Goal: Task Accomplishment & Management: Complete application form

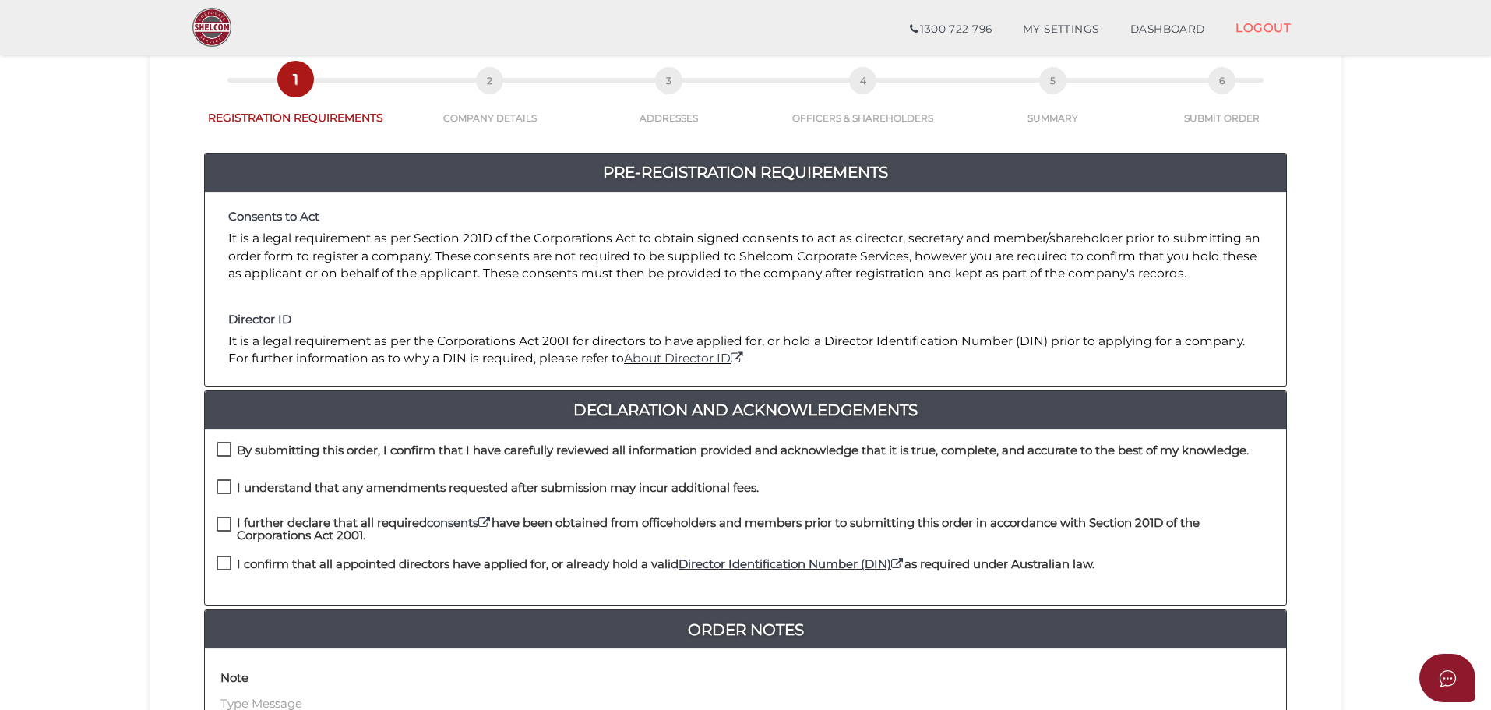
scroll to position [156, 0]
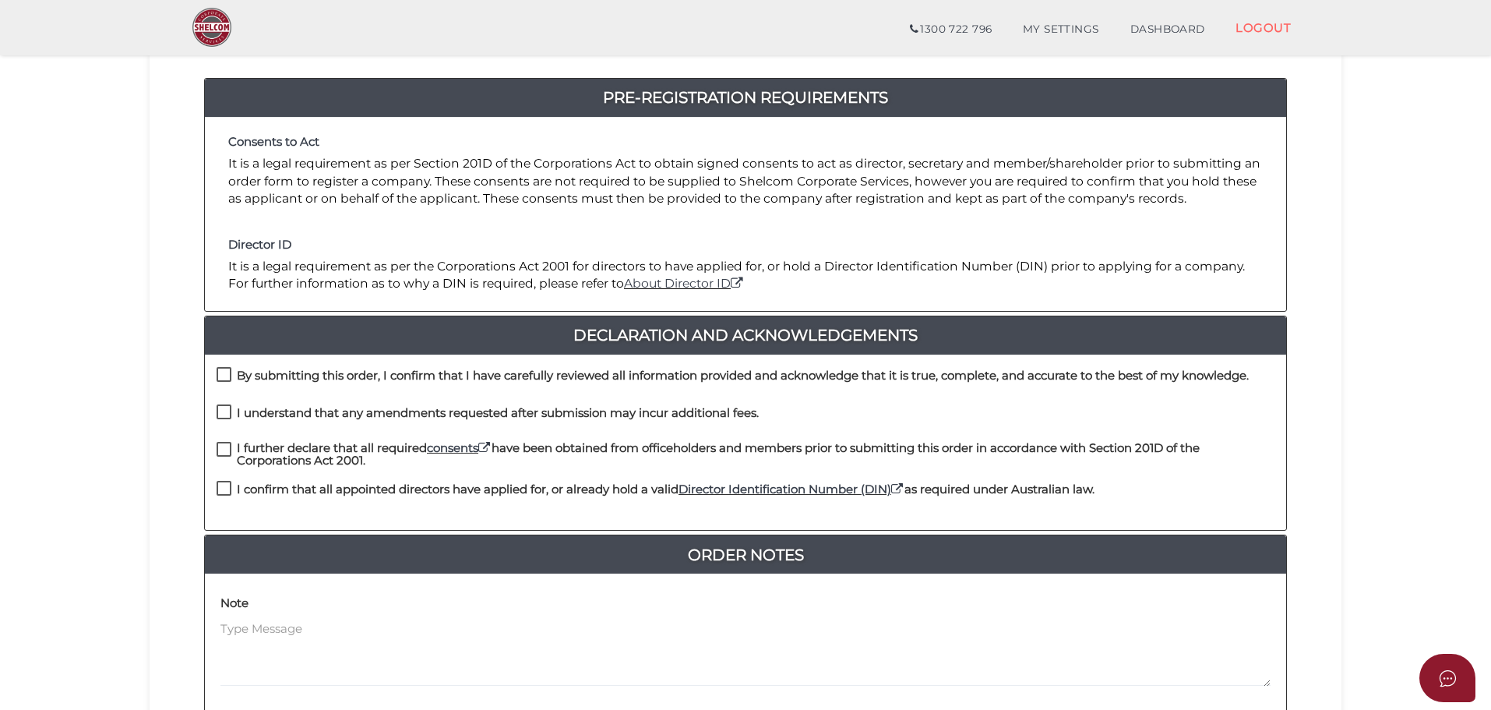
drag, startPoint x: 221, startPoint y: 380, endPoint x: 224, endPoint y: 400, distance: 19.9
click at [221, 380] on label "By submitting this order, I confirm that I have carefully reviewed all informat…" at bounding box center [733, 378] width 1032 height 19
checkbox input "true"
click at [228, 411] on label "I understand that any amendments requested after submission may incur additiona…" at bounding box center [488, 416] width 542 height 19
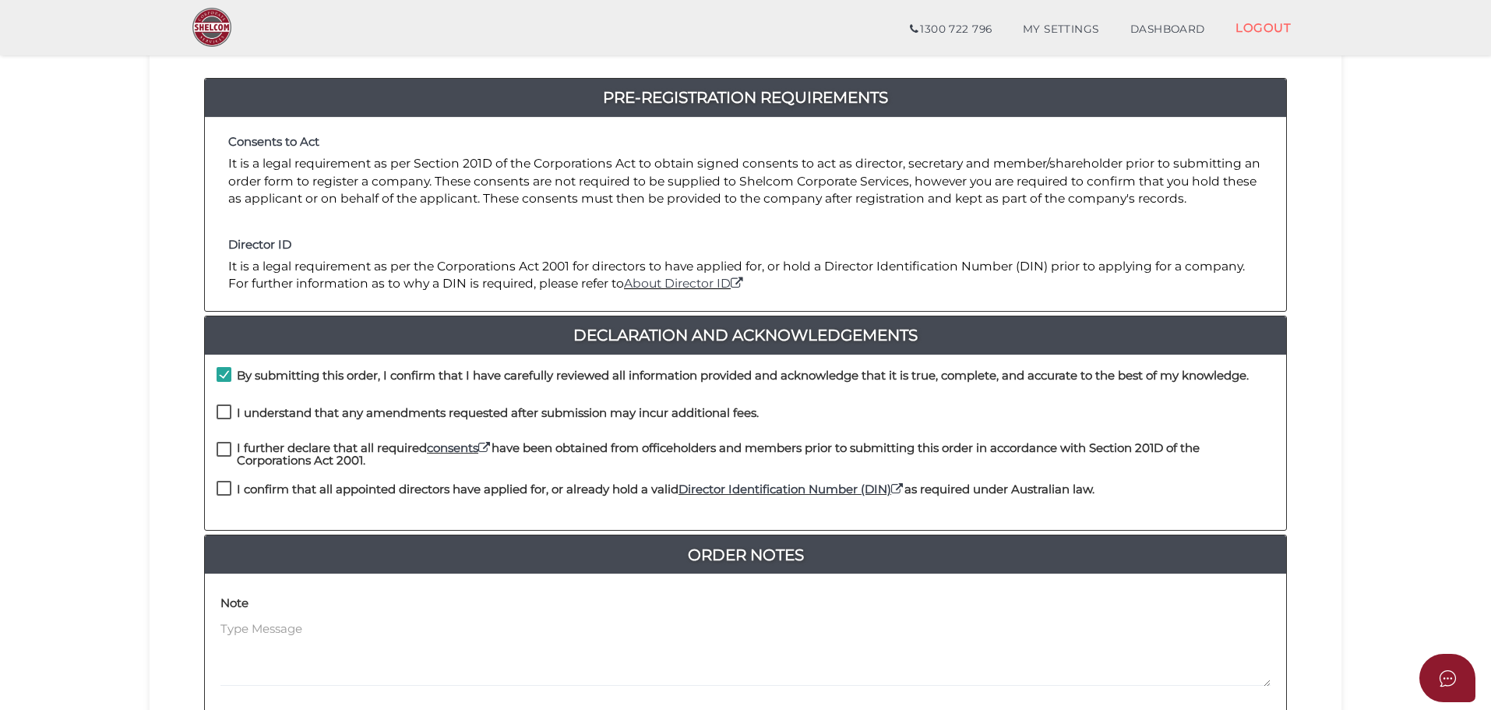
checkbox input "true"
drag, startPoint x: 231, startPoint y: 449, endPoint x: 231, endPoint y: 482, distance: 33.5
click at [231, 449] on label "I further declare that all required consents have been obtained from officehold…" at bounding box center [746, 451] width 1058 height 19
click at [228, 499] on label "I confirm that all appointed directors have applied for, or already hold a vali…" at bounding box center [656, 492] width 878 height 19
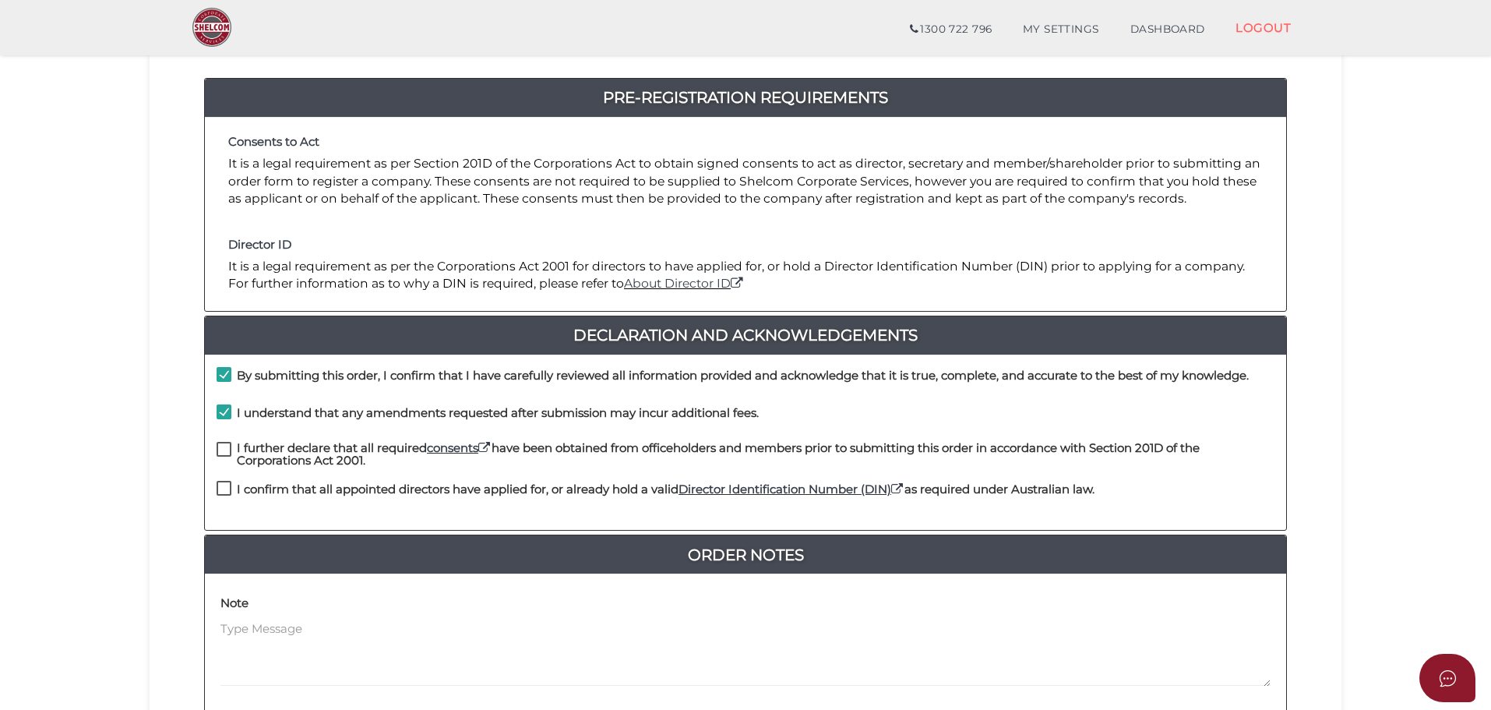
checkbox input "true"
click at [222, 457] on label "I further declare that all required consents have been obtained from officehold…" at bounding box center [746, 451] width 1058 height 19
checkbox input "true"
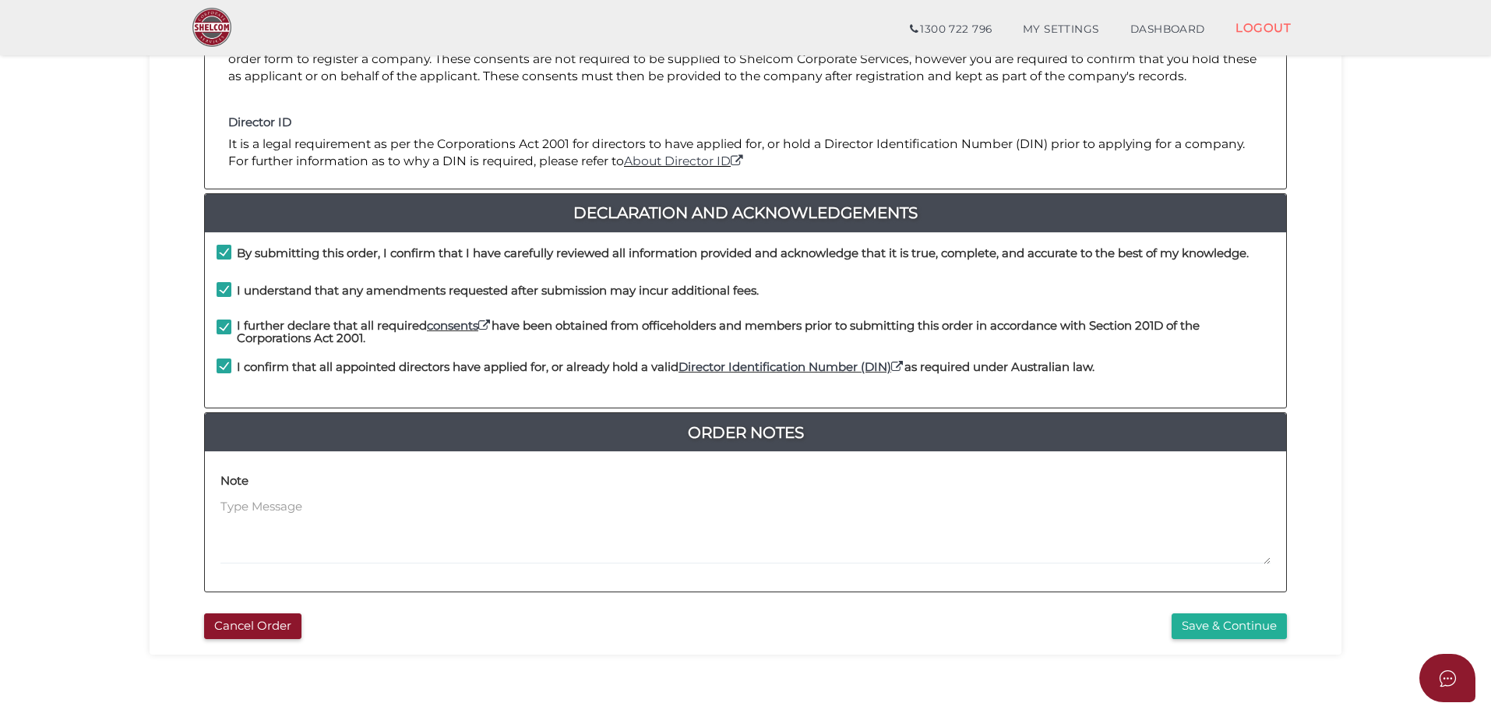
scroll to position [360, 0]
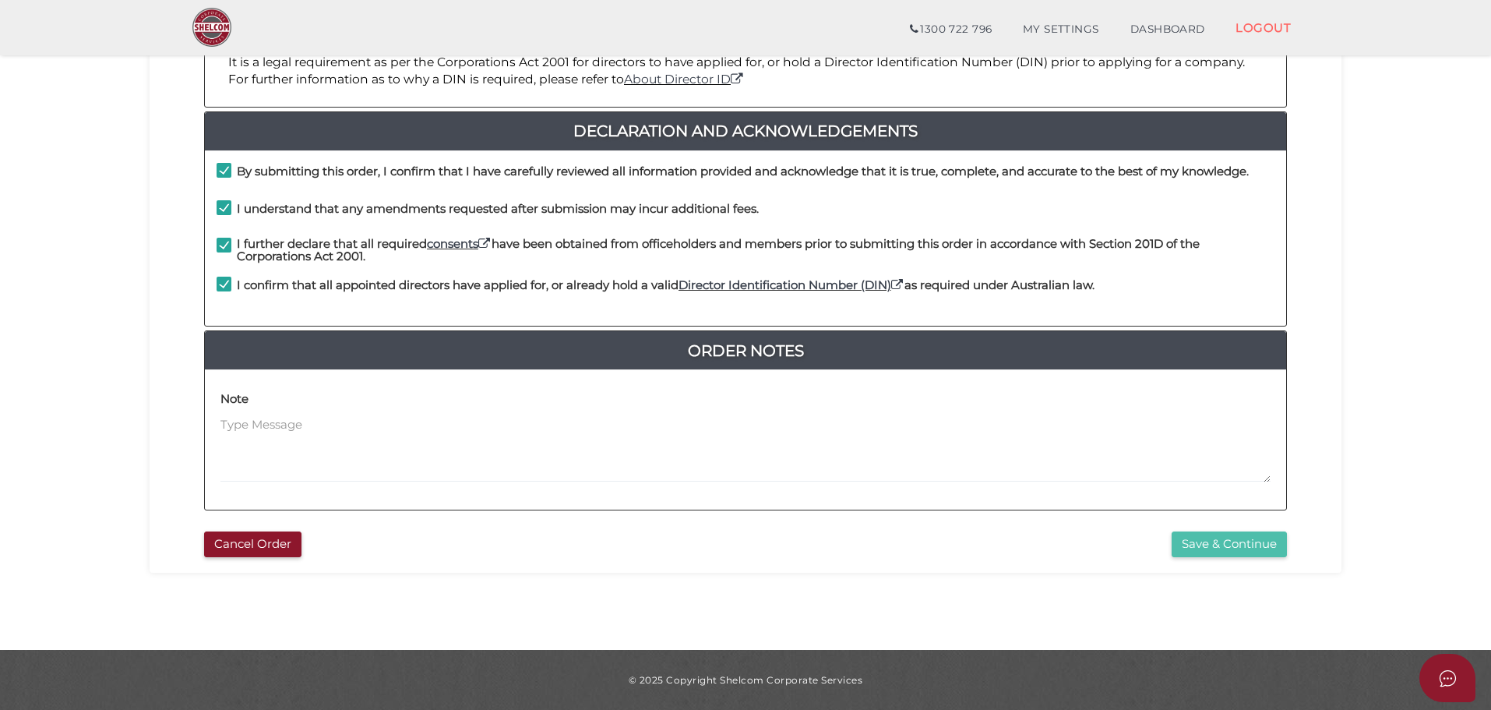
click at [1231, 543] on button "Save & Continue" at bounding box center [1229, 544] width 115 height 26
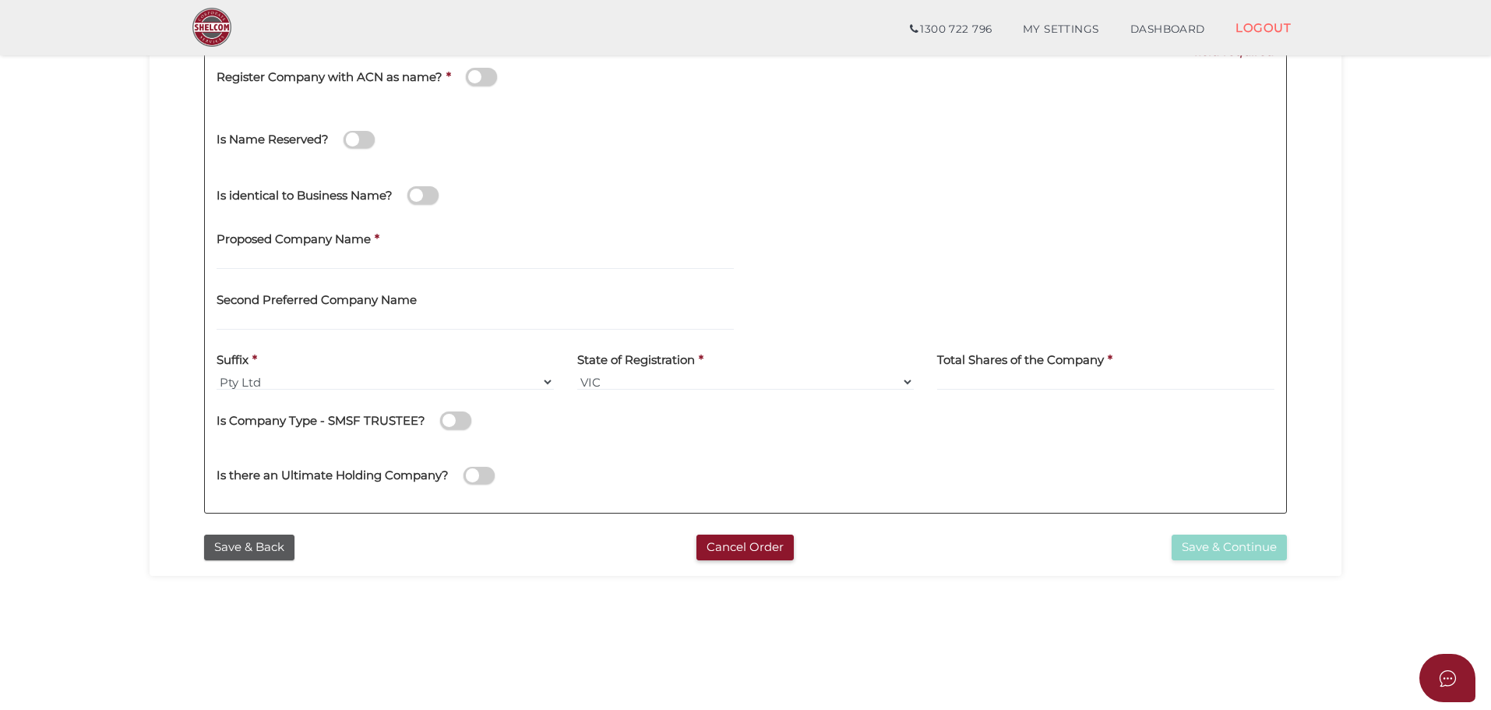
scroll to position [126, 0]
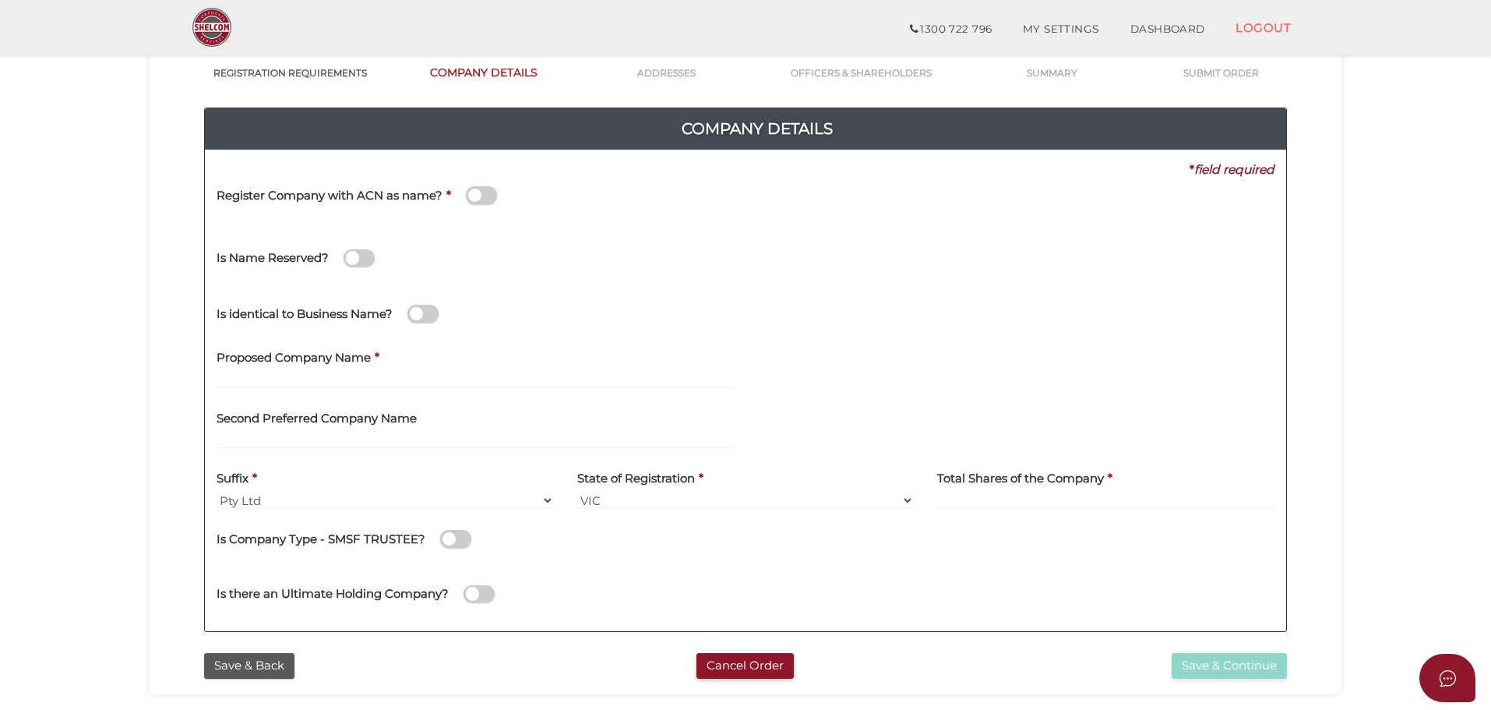
click at [489, 190] on span at bounding box center [481, 195] width 31 height 18
click at [0, 0] on input "checkbox" at bounding box center [0, 0] width 0 height 0
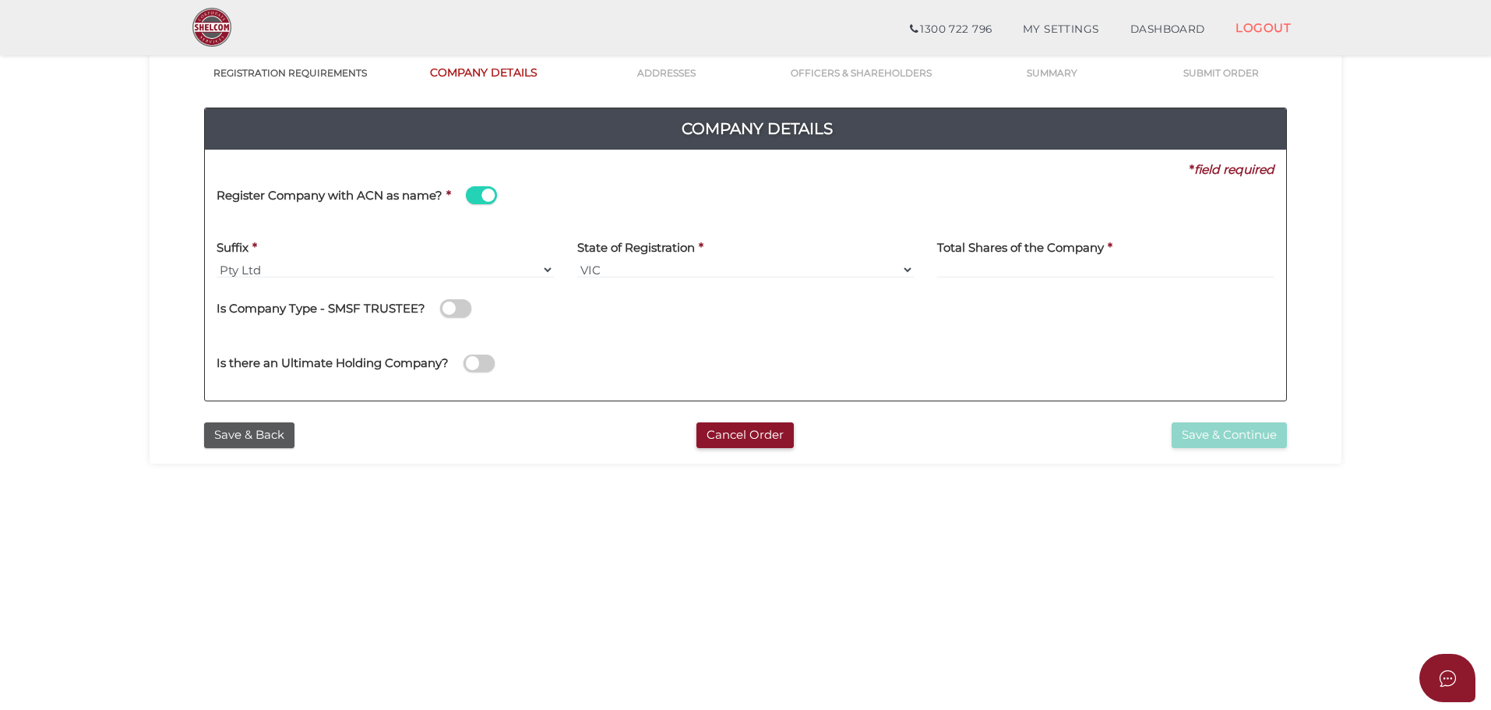
click at [475, 189] on span at bounding box center [481, 195] width 31 height 18
click at [0, 0] on input "checkbox" at bounding box center [0, 0] width 0 height 0
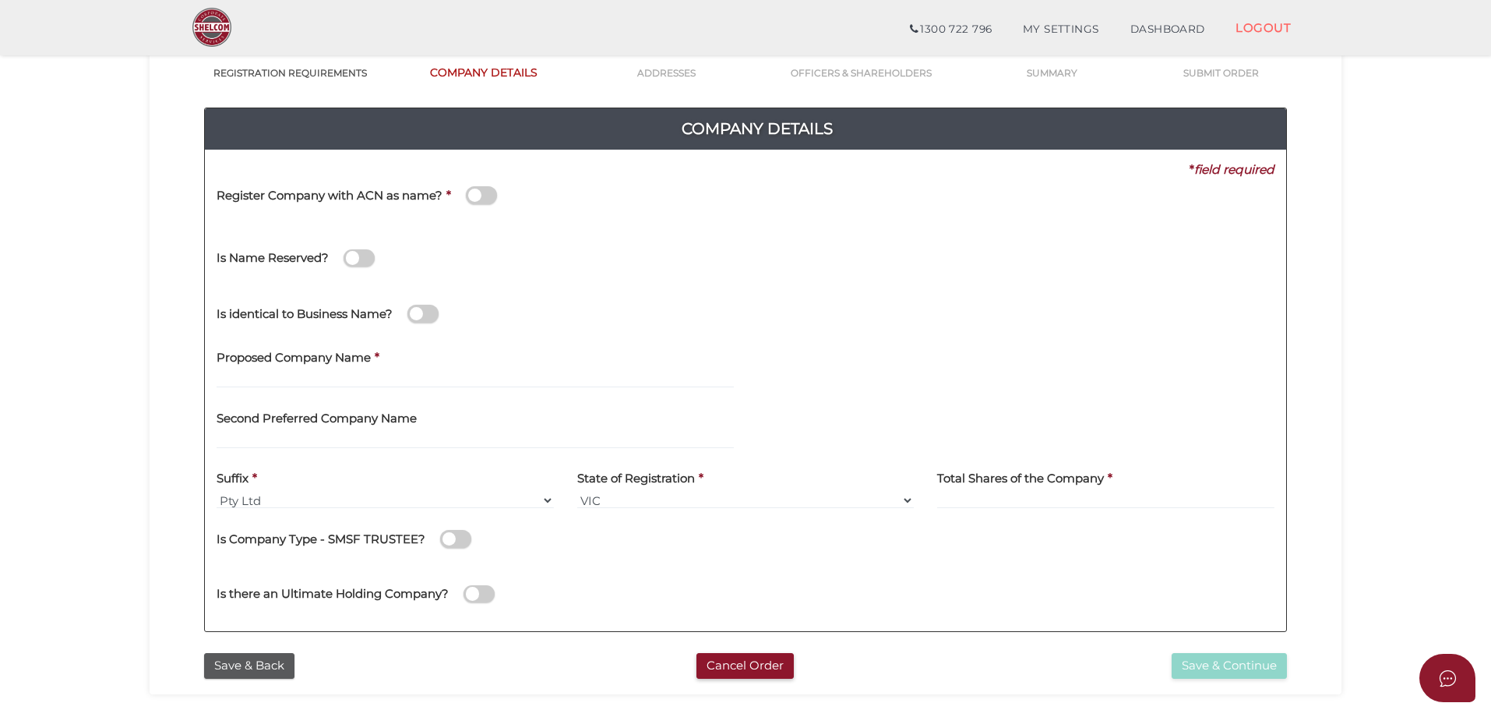
click at [489, 190] on span at bounding box center [481, 195] width 31 height 18
click at [0, 0] on input "checkbox" at bounding box center [0, 0] width 0 height 0
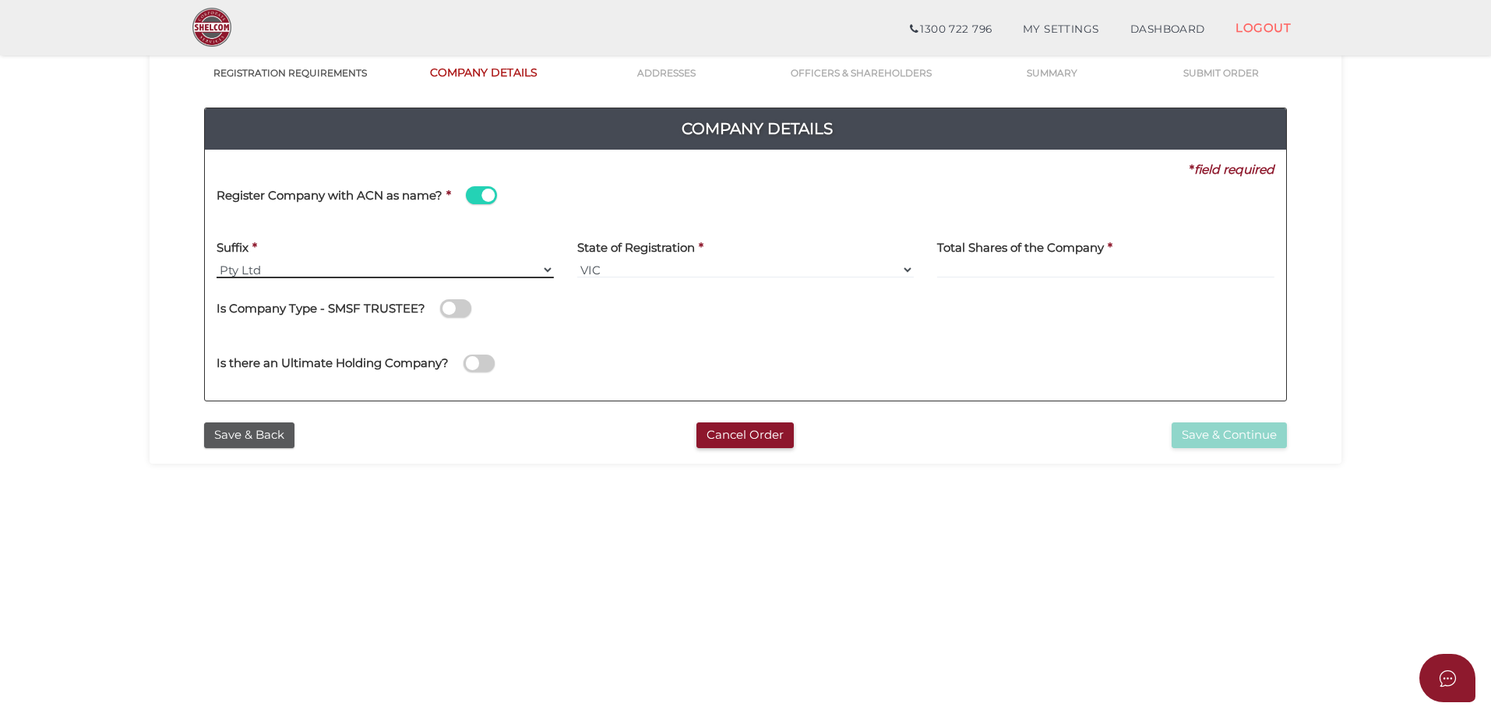
drag, startPoint x: 269, startPoint y: 265, endPoint x: 313, endPoint y: 277, distance: 46.1
click at [270, 265] on select "Pty Ltd Pty Ltd Pty. Ltd. Pty Limited Proprietary Limited Proprietary Ltd" at bounding box center [385, 269] width 337 height 17
click at [217, 261] on select "Pty Ltd Pty Ltd Pty. Ltd. Pty Limited Proprietary Limited Proprietary Ltd" at bounding box center [385, 269] width 337 height 17
click at [653, 287] on div "State of Registration * VIC ACT NSW NT QLD TAS WA SA" at bounding box center [746, 260] width 361 height 61
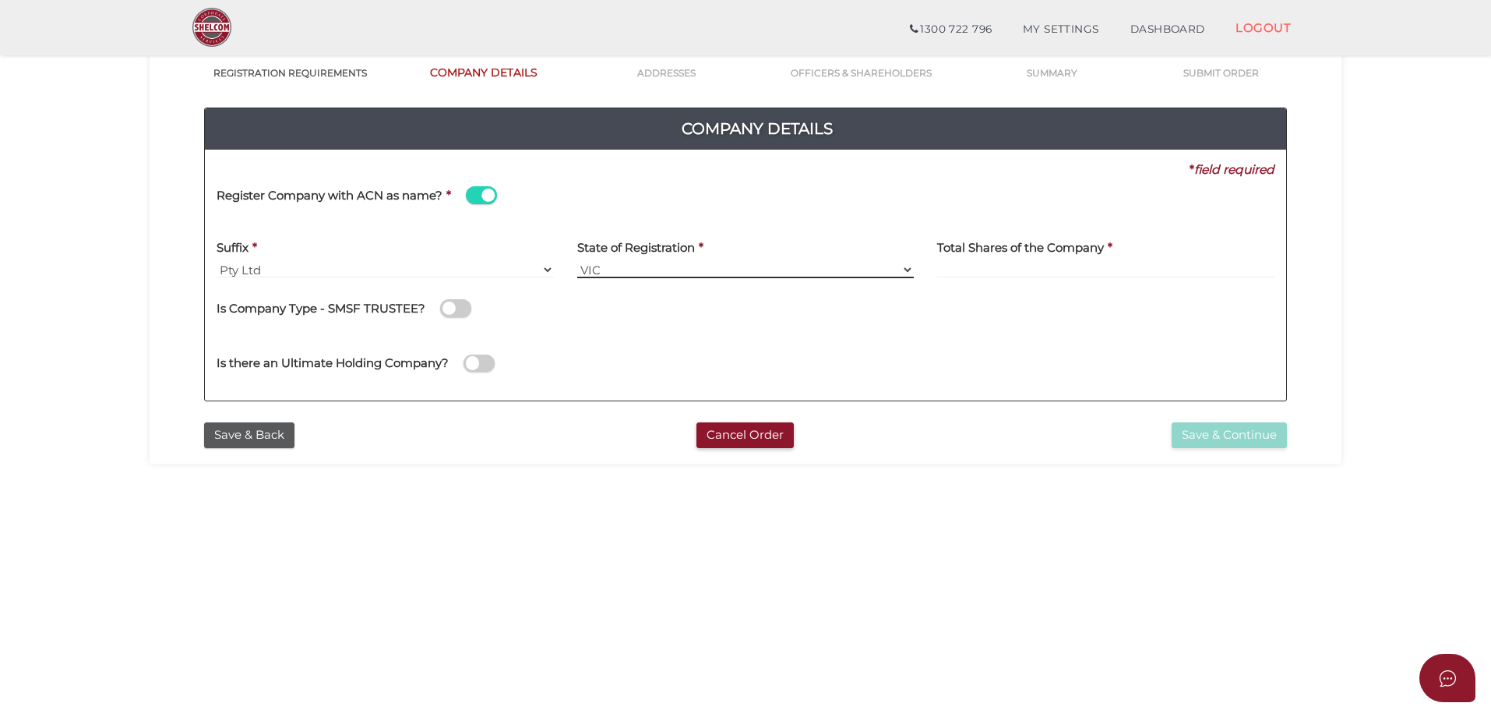
click at [644, 267] on select "VIC ACT NSW NT QLD TAS WA SA" at bounding box center [745, 269] width 337 height 17
click at [577, 261] on select "VIC ACT NSW NT QLD TAS WA SA" at bounding box center [745, 269] width 337 height 17
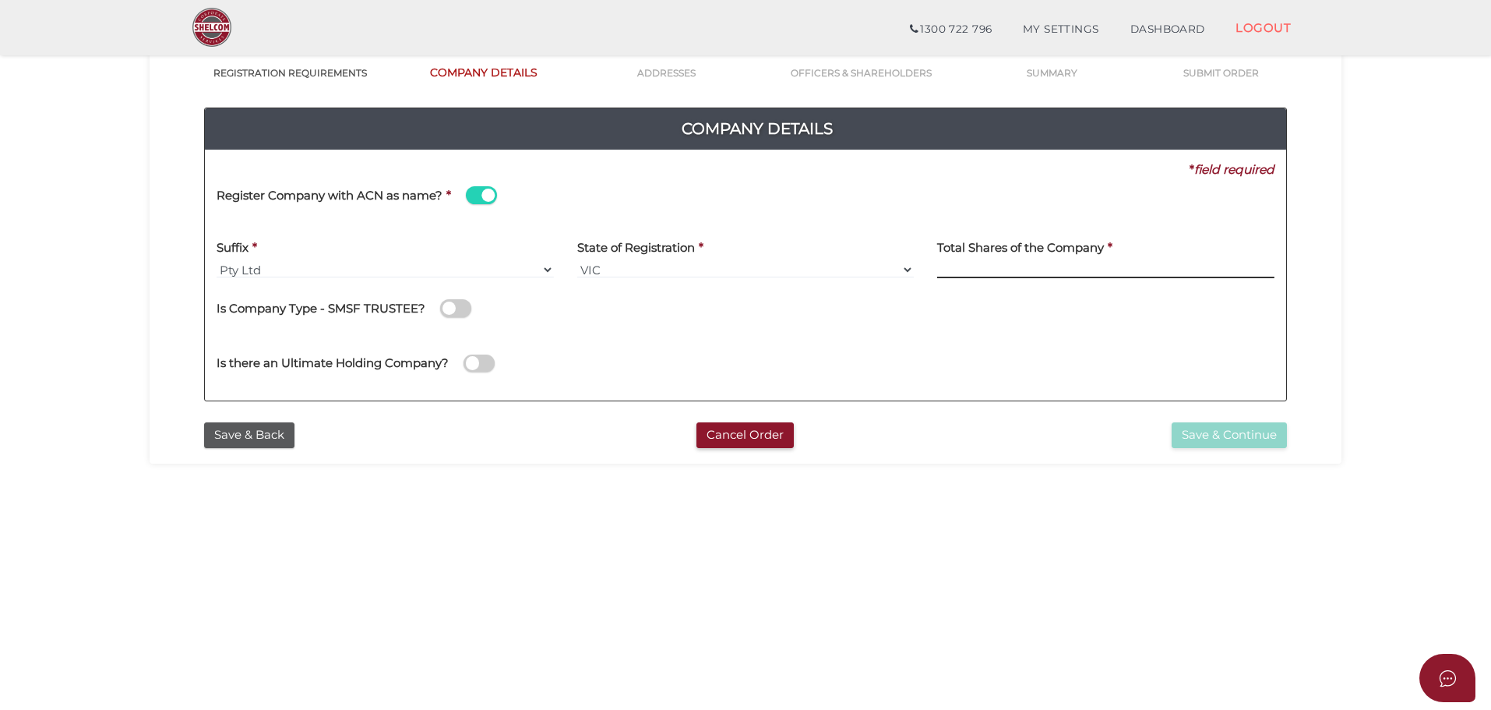
click at [944, 263] on input at bounding box center [1105, 269] width 337 height 17
type input "100"
drag, startPoint x: 757, startPoint y: 346, endPoint x: 769, endPoint y: 345, distance: 12.5
click at [762, 345] on div "Is there an Ultimate Holding Company?" at bounding box center [487, 361] width 564 height 55
click at [1219, 423] on button "Save & Continue" at bounding box center [1229, 435] width 115 height 26
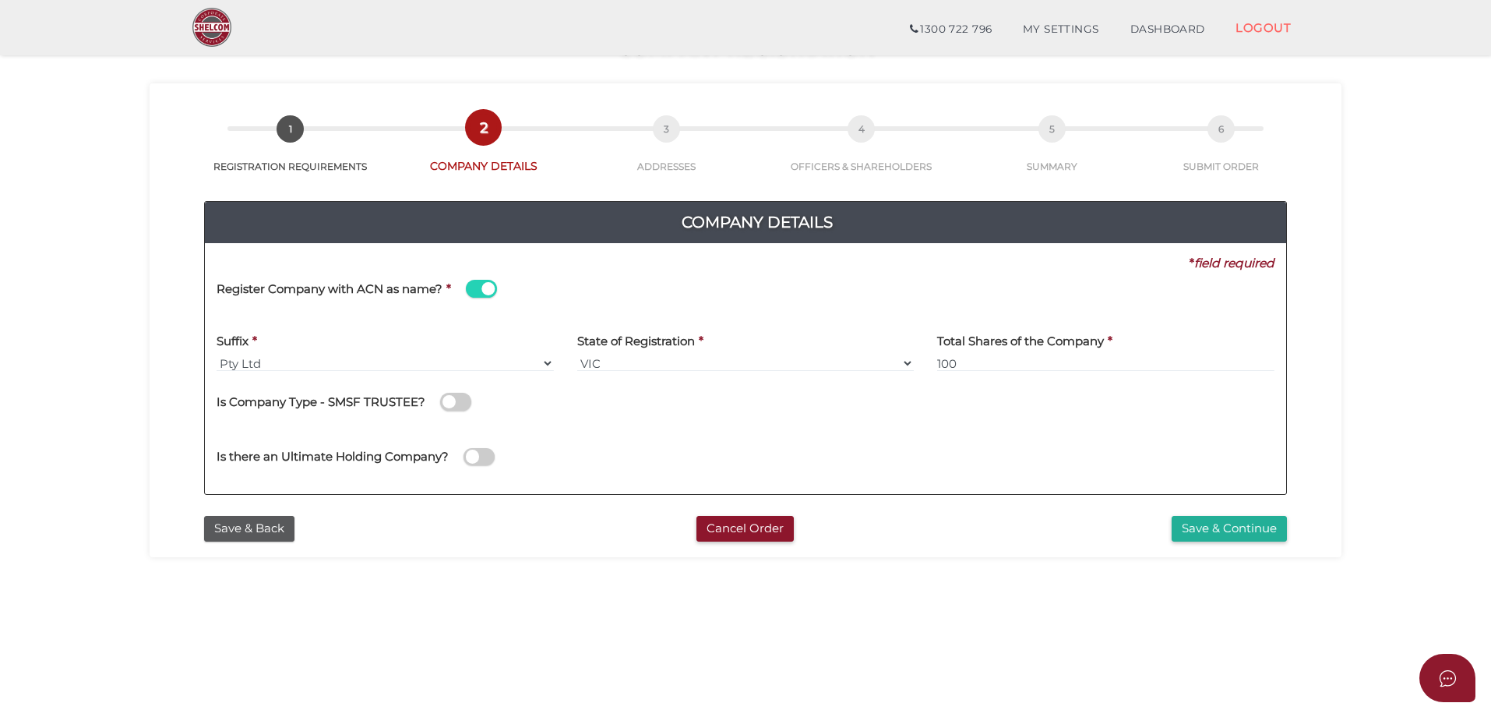
scroll to position [0, 0]
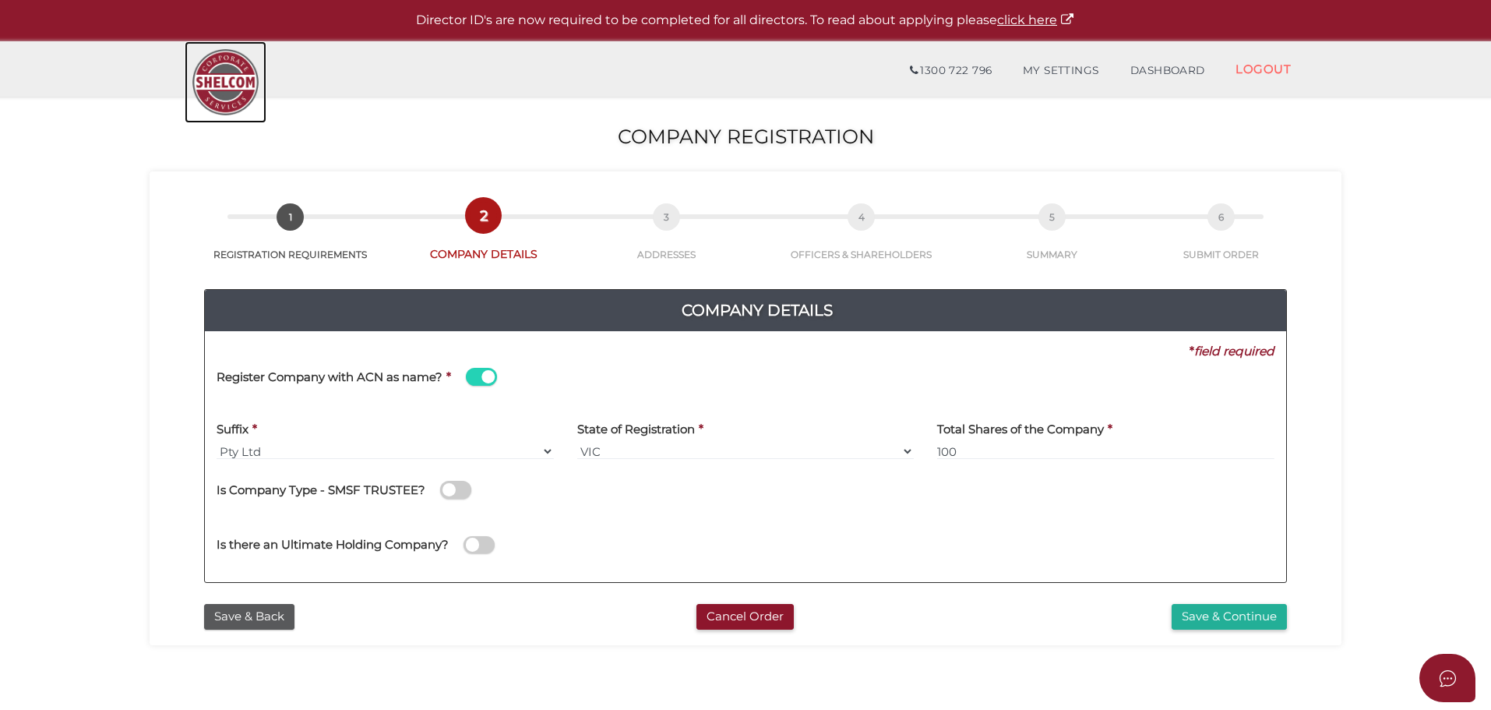
click at [218, 103] on img at bounding box center [226, 82] width 82 height 82
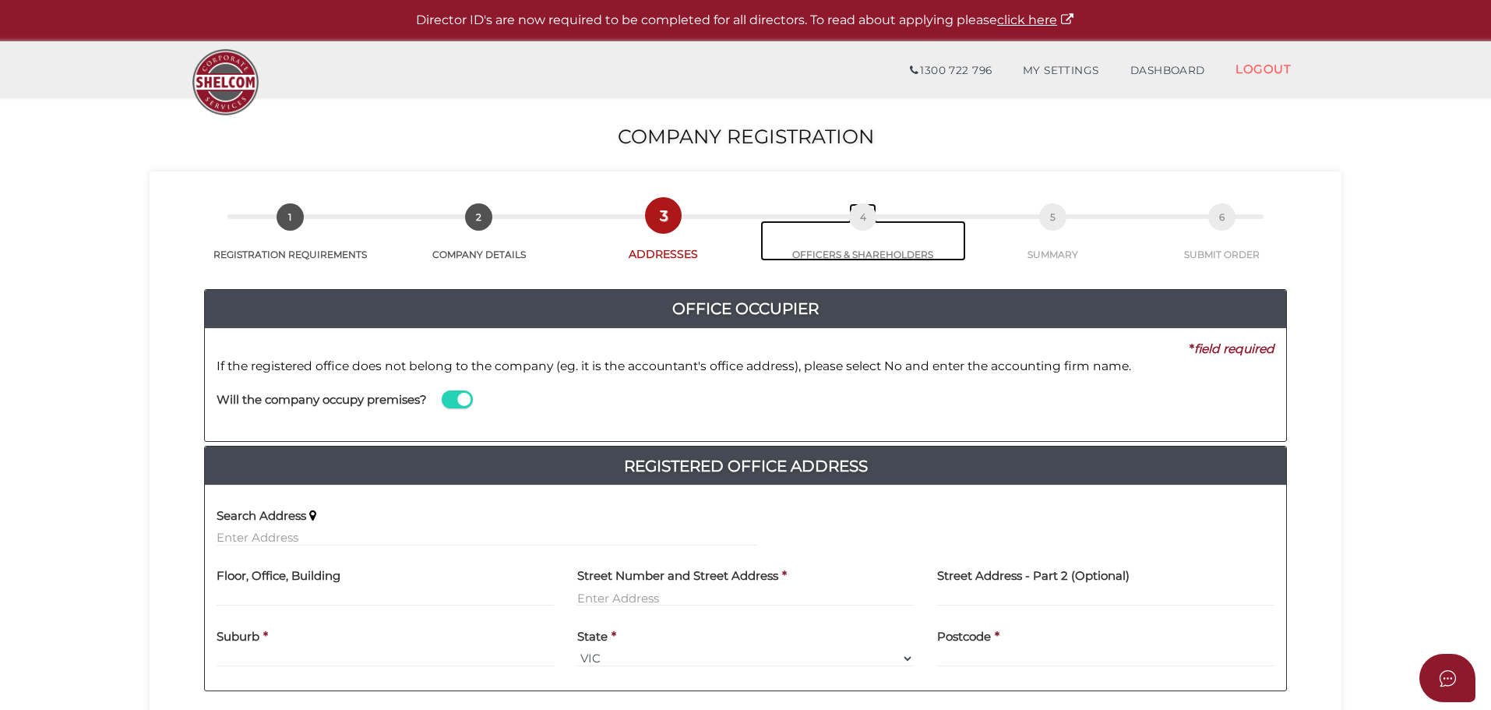
drag, startPoint x: 863, startPoint y: 222, endPoint x: 867, endPoint y: 231, distance: 9.8
click at [863, 221] on span "4" at bounding box center [862, 216] width 27 height 27
